Goal: Information Seeking & Learning: Learn about a topic

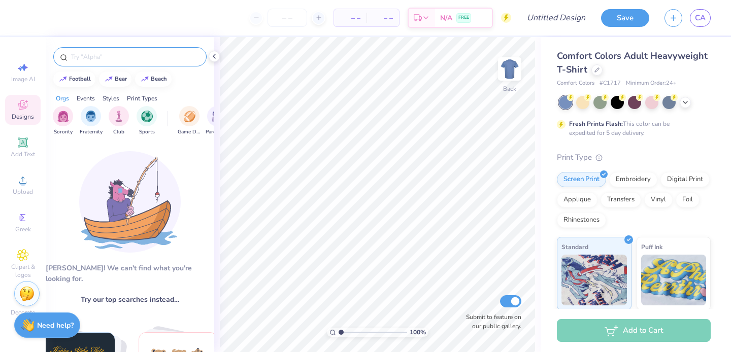
click at [114, 60] on input "text" at bounding box center [135, 57] width 130 height 10
type input "outdoor"
click at [196, 53] on div at bounding box center [195, 56] width 4 height 9
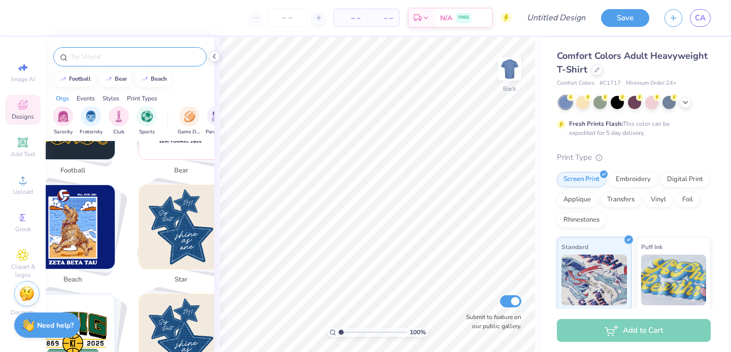
scroll to position [276, 0]
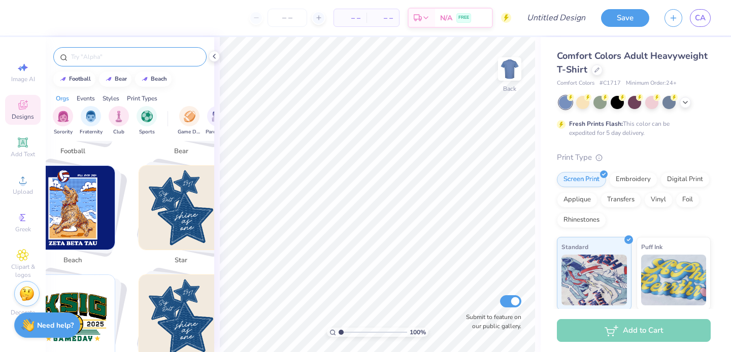
click at [89, 220] on img "Stack Card Button beach" at bounding box center [73, 208] width 84 height 84
type input "beach"
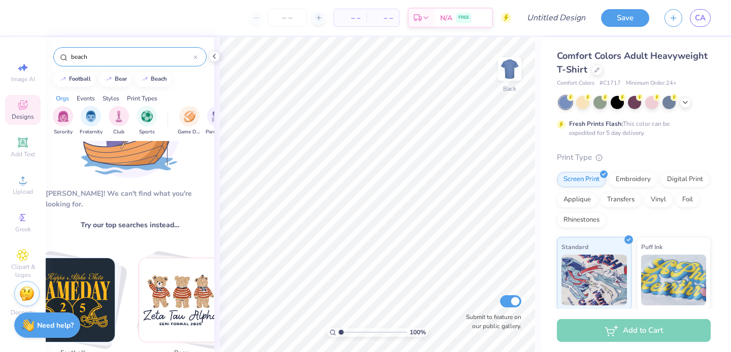
scroll to position [0, 0]
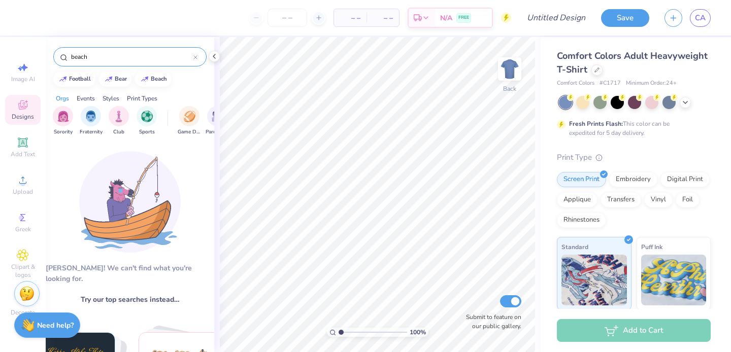
click at [143, 294] on span "Try our top searches instead…" at bounding box center [130, 299] width 98 height 11
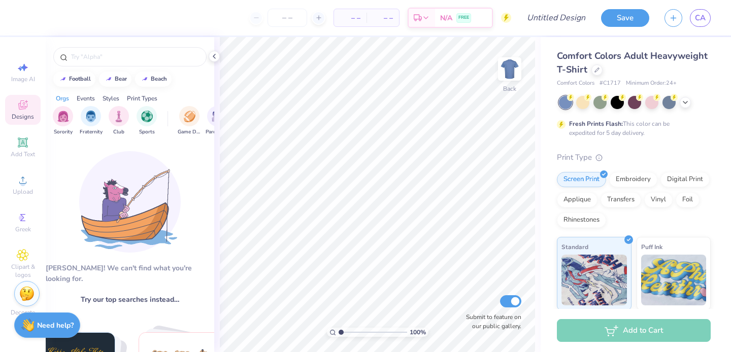
scroll to position [41, 0]
click at [147, 218] on img at bounding box center [129, 201] width 101 height 101
click at [147, 217] on img at bounding box center [129, 201] width 101 height 101
drag, startPoint x: 147, startPoint y: 217, endPoint x: 91, endPoint y: 75, distance: 152.4
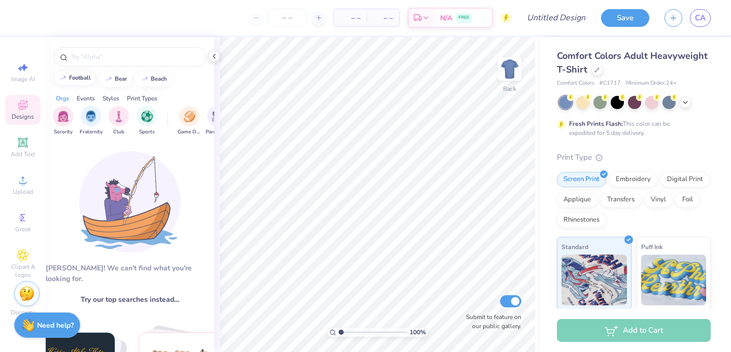
click at [92, 79] on div "football bear beach Orgs Events Styles Print Types Sorority Fraternity Club Spo…" at bounding box center [130, 336] width 168 height 599
click at [123, 149] on div "Aw fish! We can't find what you're looking for. Try our top searches instead… o…" at bounding box center [130, 264] width 168 height 247
click at [87, 119] on img "filter for Fraternity" at bounding box center [90, 116] width 11 height 12
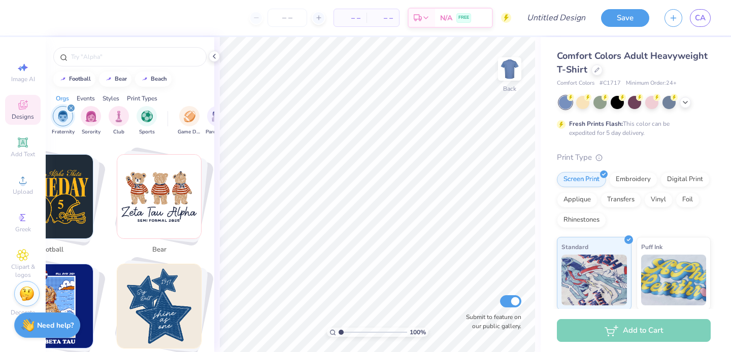
scroll to position [321, 22]
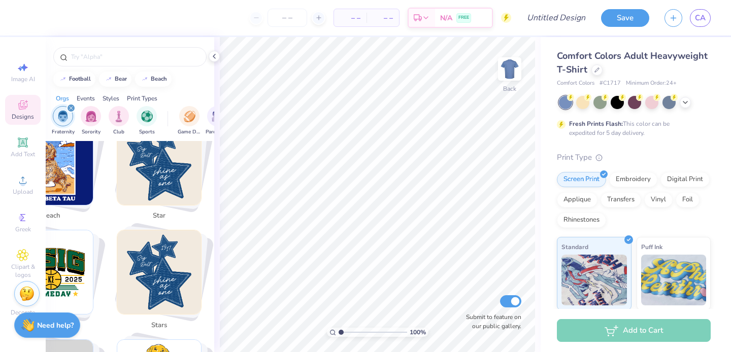
click at [161, 169] on img "Stack Card Button star" at bounding box center [159, 163] width 84 height 84
click at [154, 230] on img "Stack Card Button stars" at bounding box center [159, 272] width 84 height 84
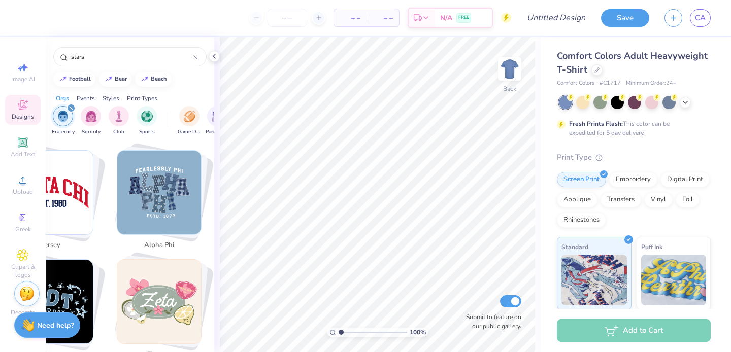
click at [154, 237] on div "alpha phi" at bounding box center [159, 246] width 41 height 18
type input "alpha phi"
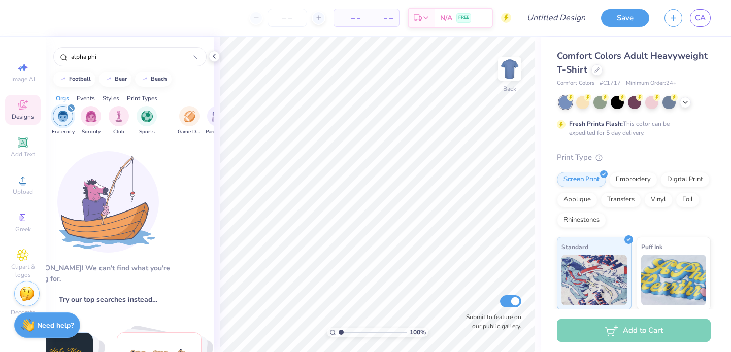
scroll to position [0, 0]
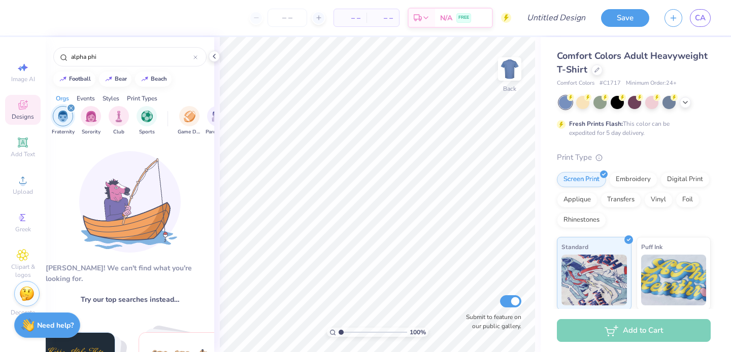
click at [71, 109] on icon "filter for Fraternity" at bounding box center [71, 108] width 3 height 3
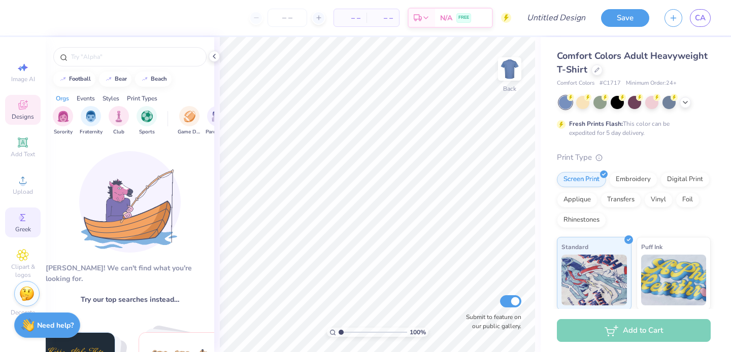
click at [30, 220] on div "Greek" at bounding box center [23, 223] width 36 height 30
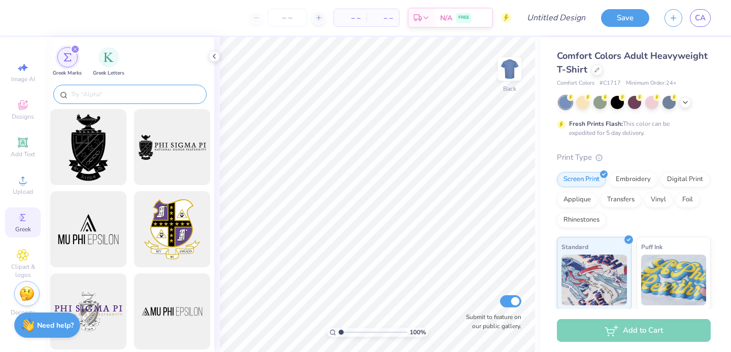
click at [125, 94] on input "text" at bounding box center [135, 94] width 130 height 10
type input "p"
